Goal: Manage account settings

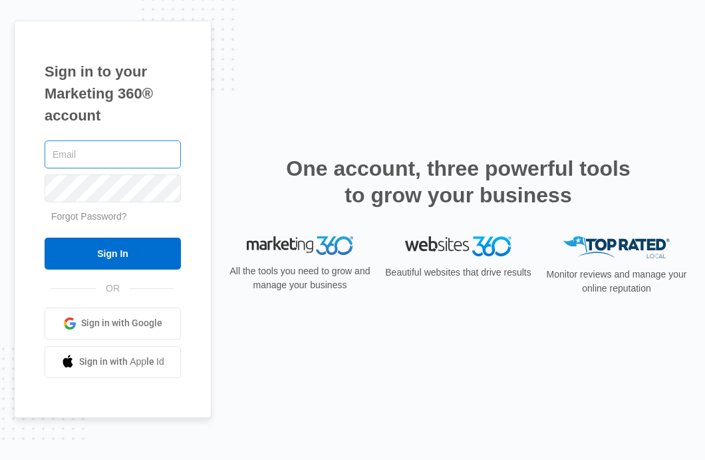
click at [51, 154] on input "text" at bounding box center [113, 154] width 136 height 28
type input "[EMAIL_ADDRESS][DOMAIN_NAME]"
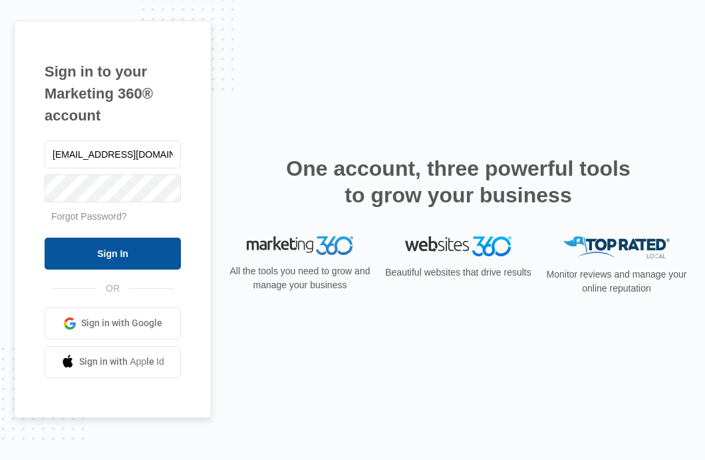
click at [106, 251] on input "Sign In" at bounding box center [113, 253] width 136 height 32
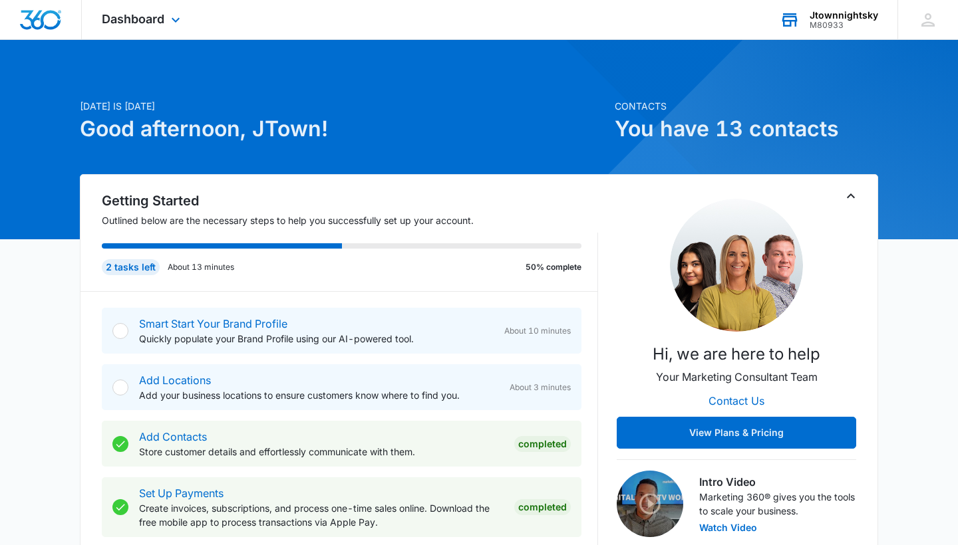
click at [704, 23] on icon at bounding box center [790, 20] width 20 height 20
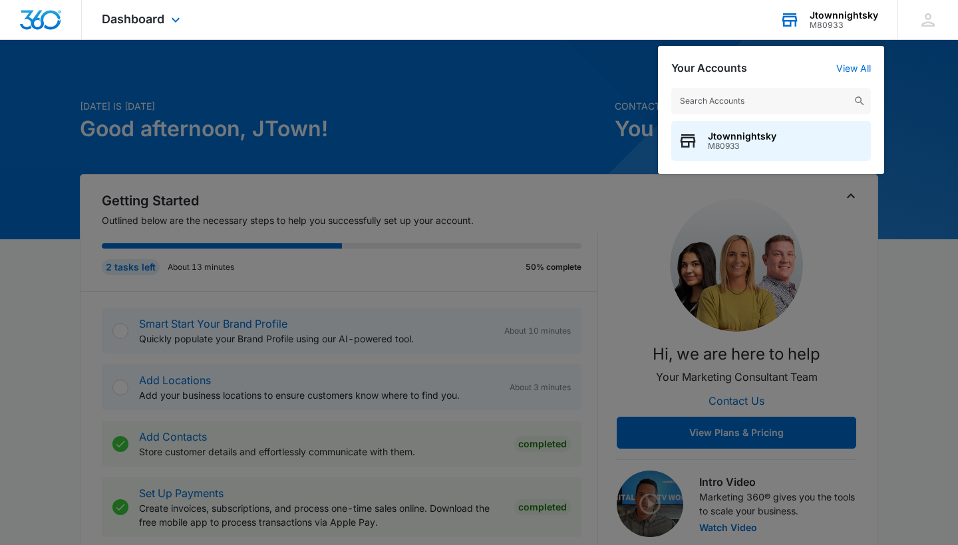
click at [704, 21] on icon at bounding box center [789, 20] width 15 height 11
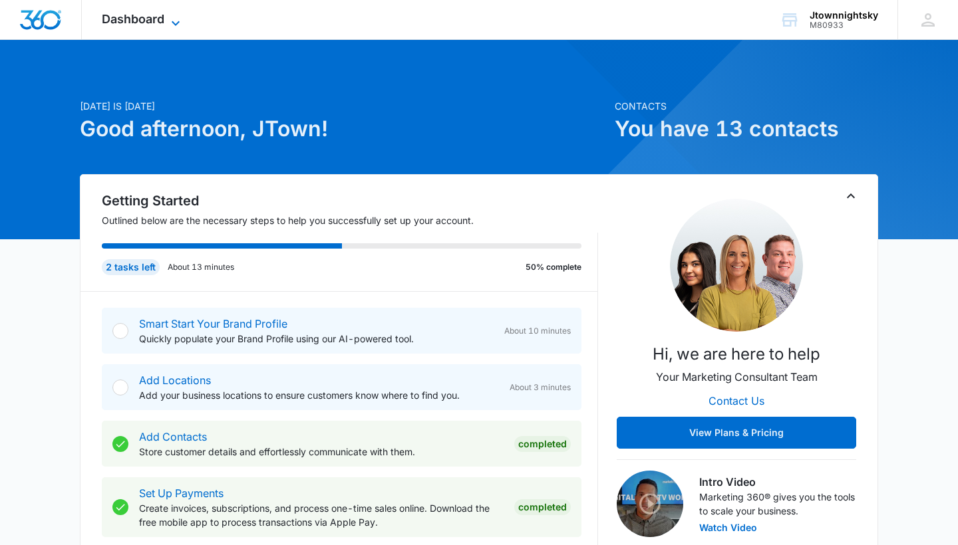
click at [176, 21] on icon at bounding box center [176, 23] width 16 height 16
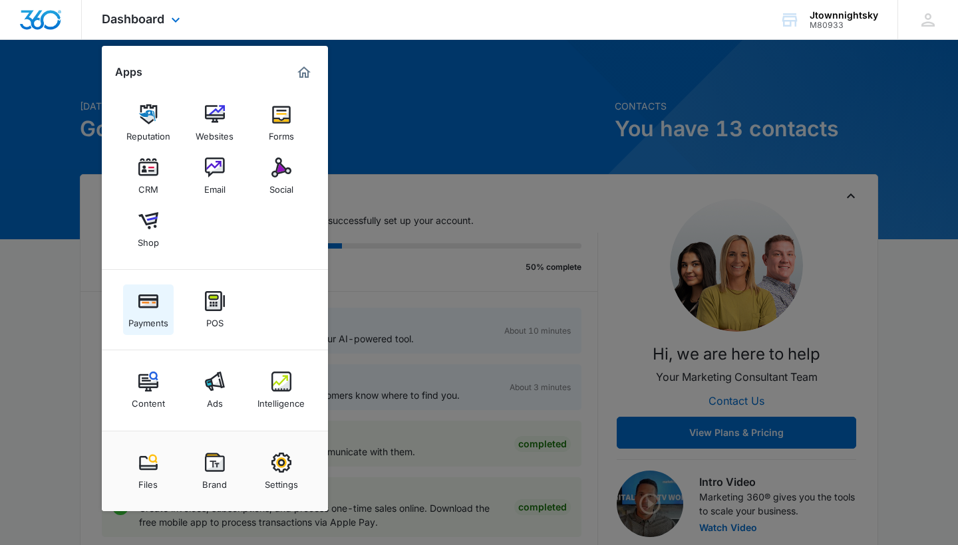
click at [146, 303] on img at bounding box center [148, 301] width 20 height 20
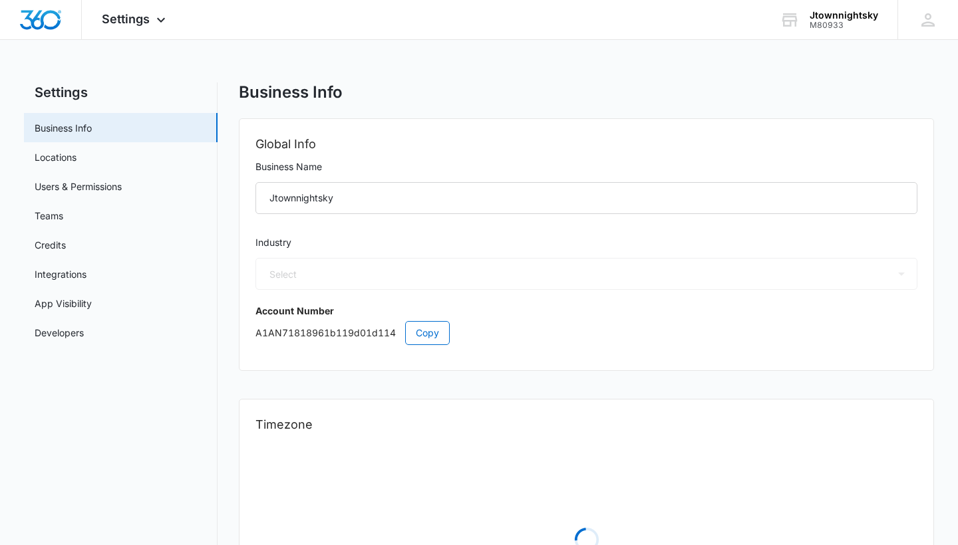
select select "52"
select select "US"
select select "America/Chicago"
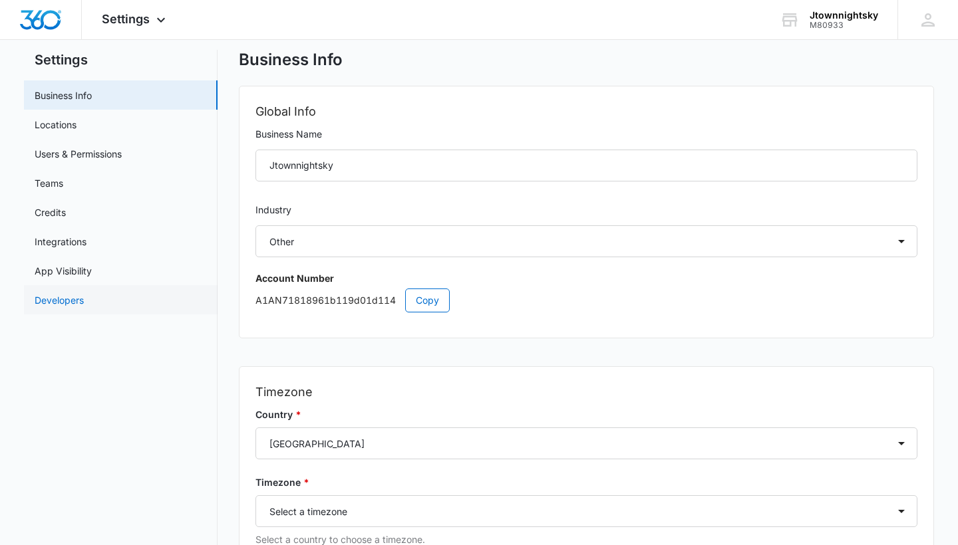
scroll to position [33, 0]
click at [101, 156] on link "Users & Permissions" at bounding box center [78, 153] width 87 height 14
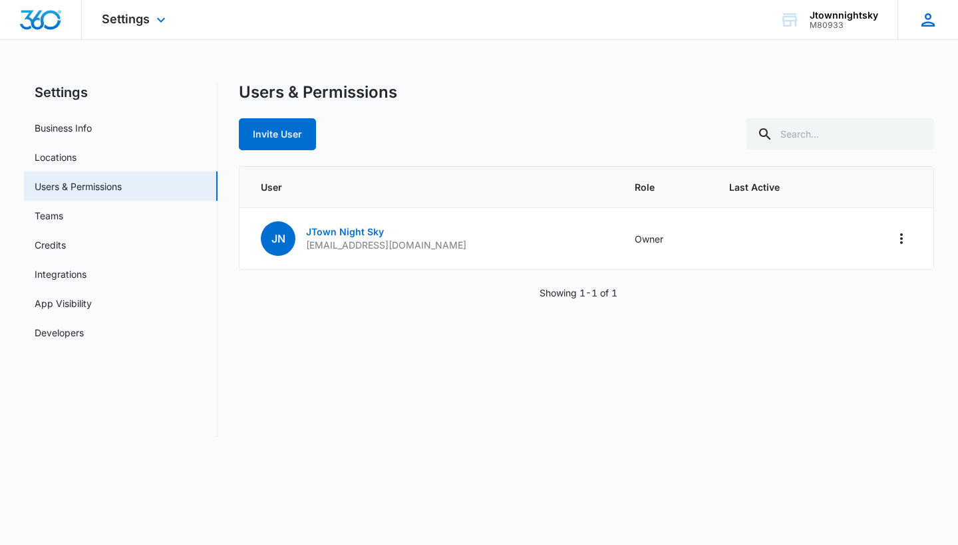
click at [929, 19] on icon at bounding box center [927, 19] width 13 height 13
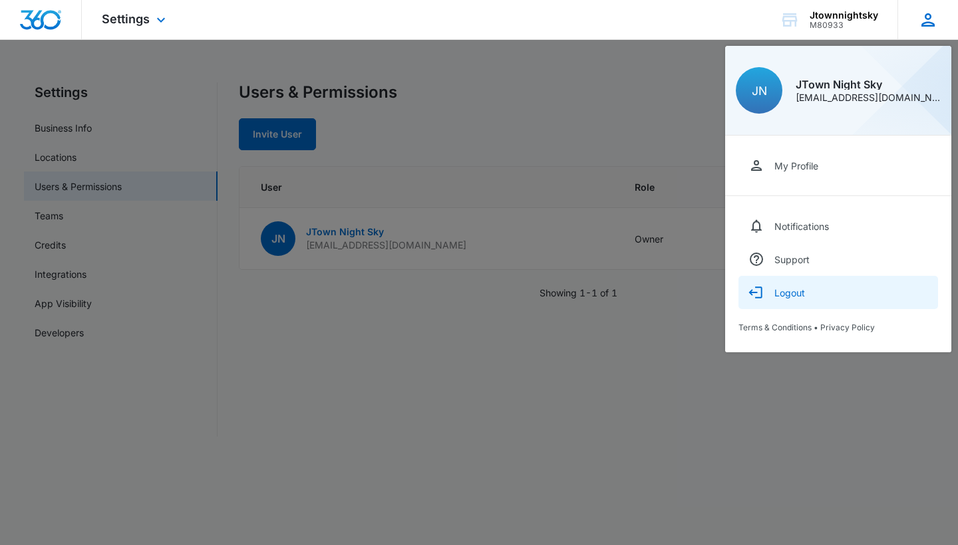
click at [786, 292] on div "Logout" at bounding box center [789, 292] width 31 height 11
